Goal: Information Seeking & Learning: Learn about a topic

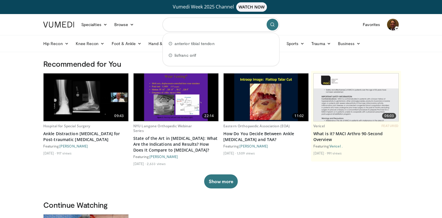
click at [221, 25] on input "Search topics, interventions" at bounding box center [220, 25] width 117 height 14
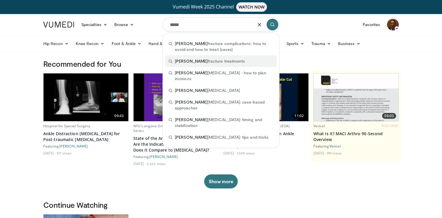
click at [228, 60] on div "pilon fracture treatments" at bounding box center [221, 61] width 112 height 12
type input "**********"
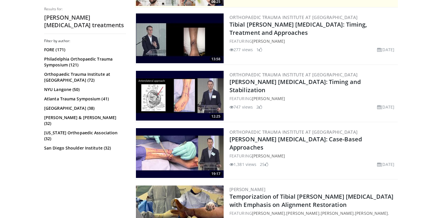
scroll to position [119, 0]
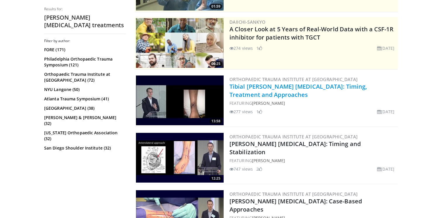
click at [252, 84] on link "Tibial [PERSON_NAME] [MEDICAL_DATA]: Timing, Treatment and Approaches" at bounding box center [297, 90] width 137 height 16
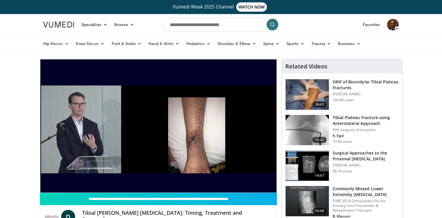
click at [356, 123] on h3 "Tibial Plateau Fracture using Anterolateral Approach" at bounding box center [365, 120] width 66 height 12
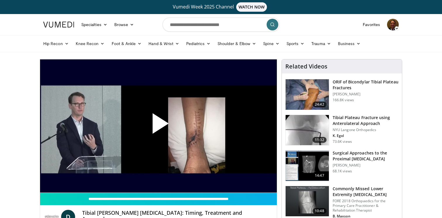
click at [158, 126] on span "Video Player" at bounding box center [158, 126] width 0 height 0
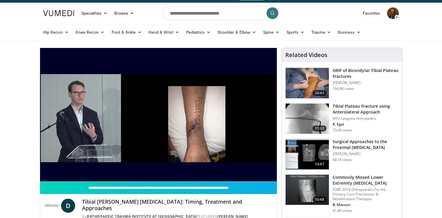
scroll to position [15, 0]
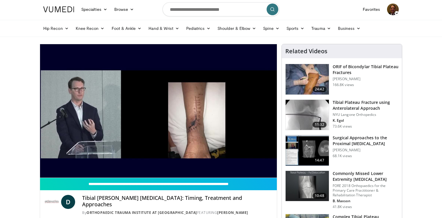
click at [395, 10] on img at bounding box center [393, 10] width 12 height 12
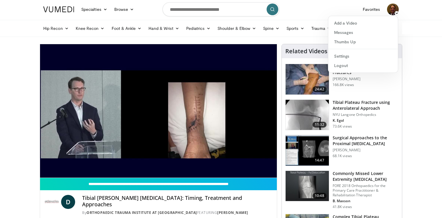
click at [408, 18] on header "Specialties Adult & Family Medicine Allergy, [MEDICAL_DATA], Immunology Anesthe…" at bounding box center [221, 18] width 442 height 38
